Goal: Navigation & Orientation: Find specific page/section

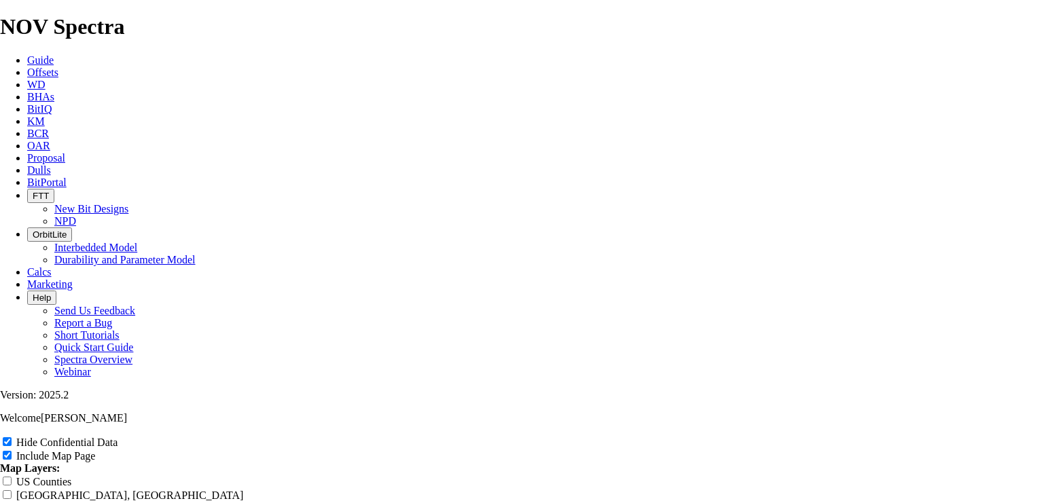
click at [67, 177] on span "BitPortal" at bounding box center [46, 183] width 39 height 12
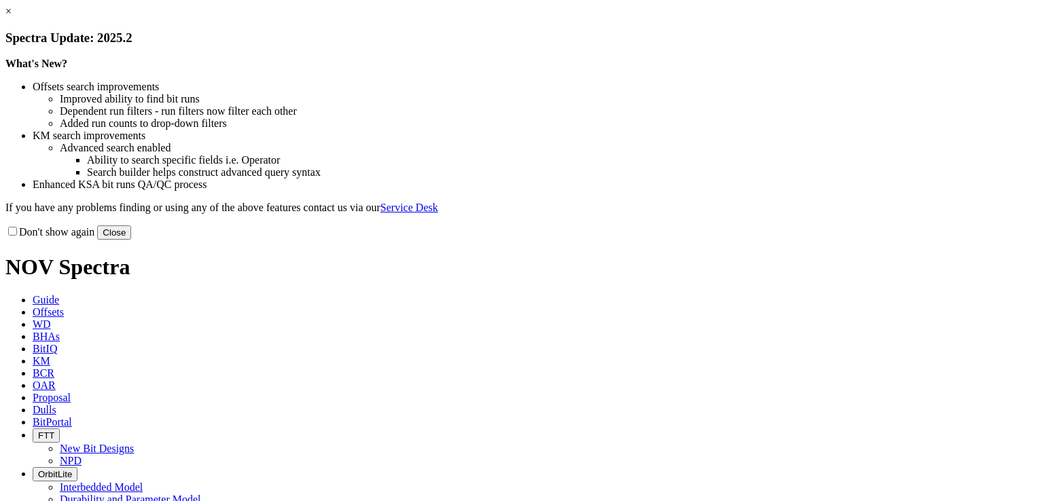
click at [131, 240] on button "Close" at bounding box center [114, 233] width 34 height 14
